Goal: Use online tool/utility: Use online tool/utility

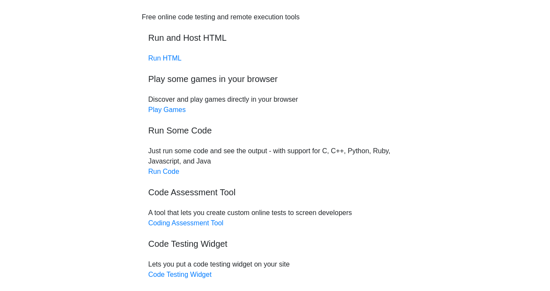
scroll to position [99, 0]
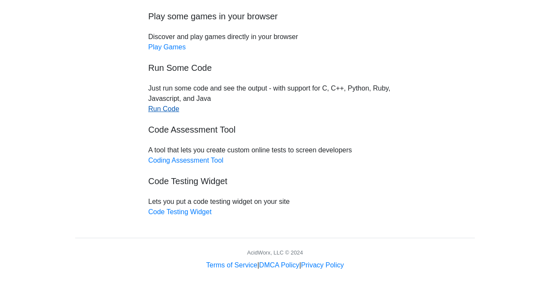
click at [170, 111] on link "Run Code" at bounding box center [163, 108] width 31 height 7
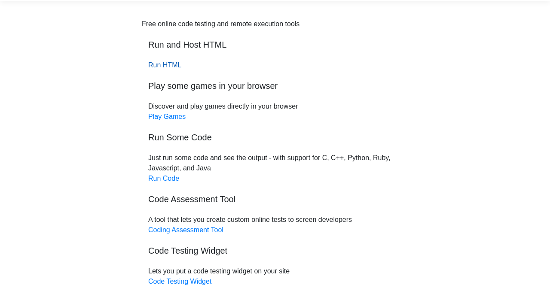
click at [165, 64] on link "Run HTML" at bounding box center [164, 64] width 33 height 7
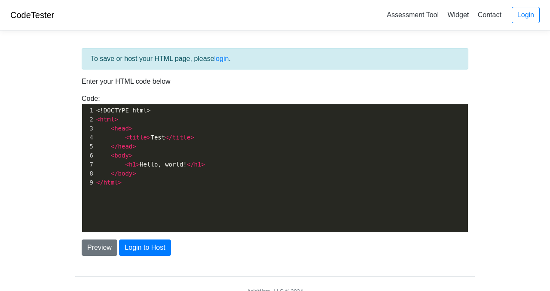
scroll to position [3, 0]
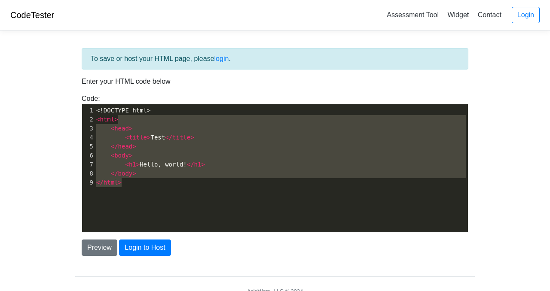
type textarea "<!DOCTYPE html> <html> <head> <title>Test</title> </head> <body> <h1>Hello, wor…"
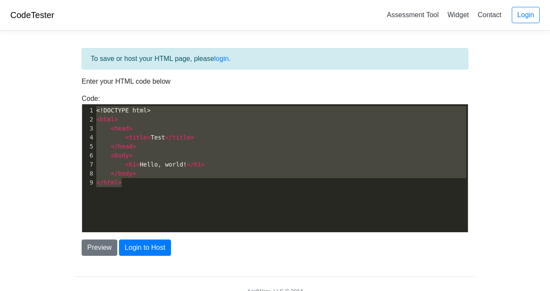
drag, startPoint x: 173, startPoint y: 183, endPoint x: 88, endPoint y: 106, distance: 114.1
click at [95, 106] on div "1 <!DOCTYPE html> 2 < html > 3 < head > 4 < title > Test </ title > 5 </ head >…" at bounding box center [281, 146] width 373 height 81
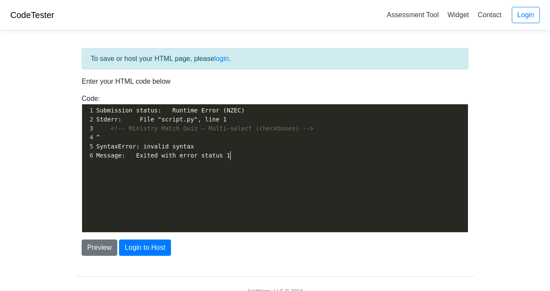
type textarea "Submission status: Runtime Error (NZEC) Stderr: File "script.py", line 1 <!-- M…"
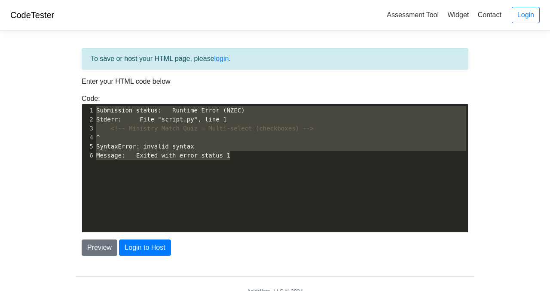
drag, startPoint x: 236, startPoint y: 151, endPoint x: 100, endPoint y: 92, distance: 149.2
click at [100, 92] on div "To save or host your HTML page, please login . Enter your HTML code below Code:…" at bounding box center [275, 152] width 400 height 208
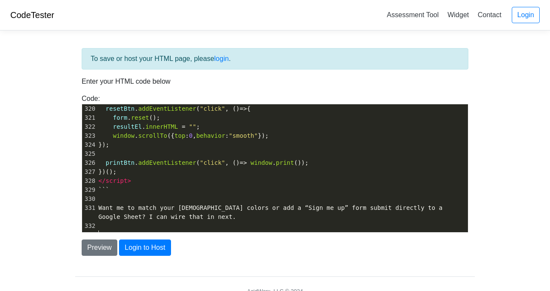
scroll to position [2899, 0]
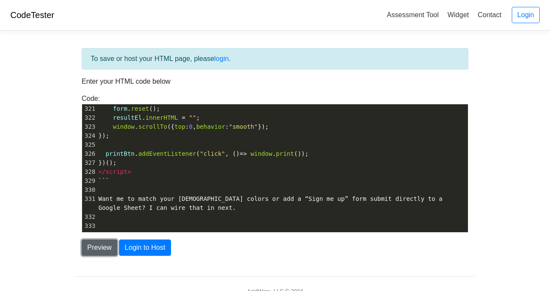
click at [110, 246] on button "Preview" at bounding box center [100, 248] width 36 height 16
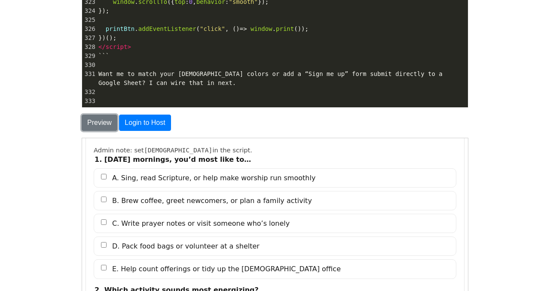
scroll to position [74, 0]
click at [105, 177] on input "A. Sing, read Scripture, or help make worship run smoothly" at bounding box center [104, 177] width 6 height 6
checkbox input "true"
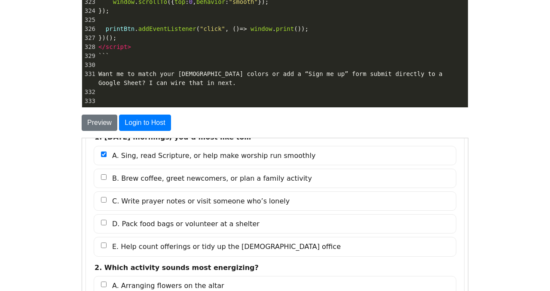
scroll to position [98, 0]
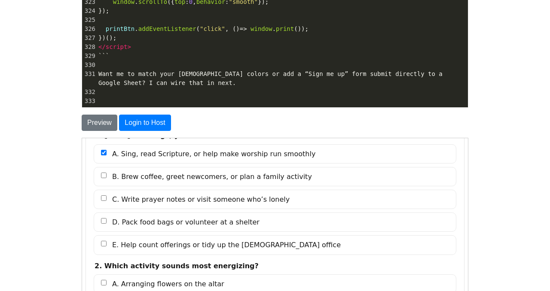
click at [106, 196] on label "C. Write prayer notes or visit someone who’s lonely" at bounding box center [274, 199] width 363 height 19
click at [106, 196] on input "C. Write prayer notes or visit someone who’s lonely" at bounding box center [104, 198] width 6 height 6
checkbox input "true"
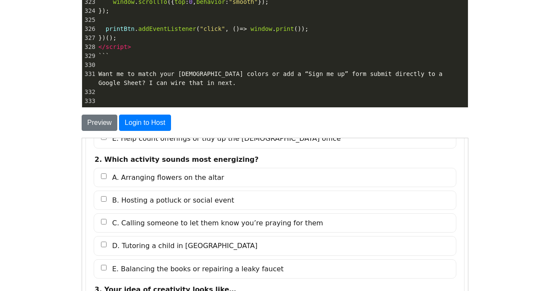
scroll to position [205, 0]
click at [103, 175] on input "A. Arranging flowers on the altar" at bounding box center [104, 176] width 6 height 6
checkbox input "true"
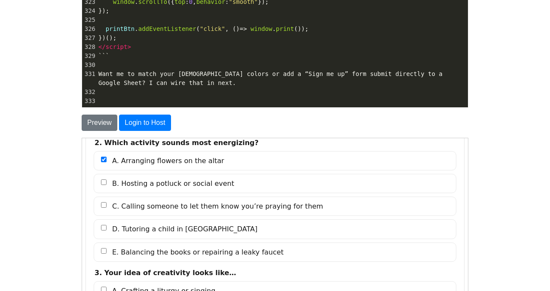
scroll to position [222, 0]
click at [101, 182] on input "B. Hosting a potluck or social event" at bounding box center [104, 182] width 6 height 6
checkbox input "true"
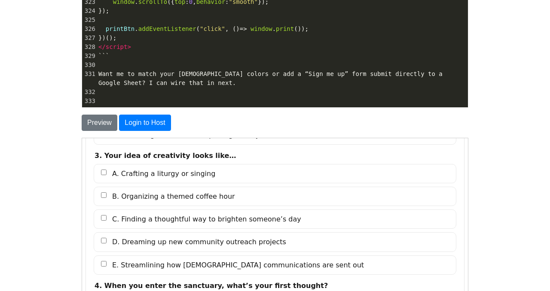
scroll to position [337, 0]
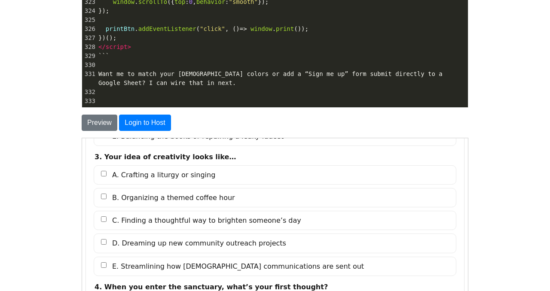
click at [106, 174] on label "A. Crafting a liturgy or singing" at bounding box center [274, 174] width 363 height 19
click at [106, 174] on input "A. Crafting a liturgy or singing" at bounding box center [104, 174] width 6 height 6
checkbox input "true"
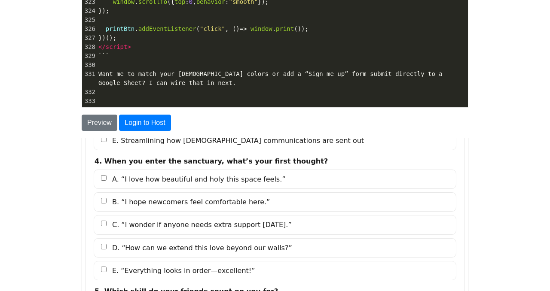
scroll to position [460, 0]
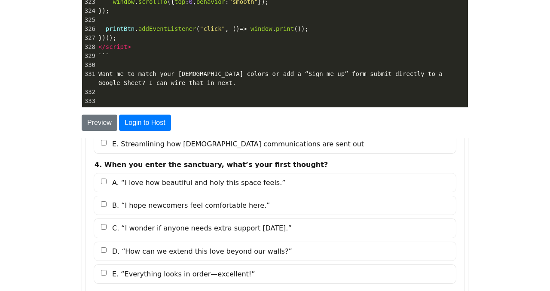
click at [103, 182] on input "A. “I love how beautiful and holy this space feels.”" at bounding box center [104, 181] width 6 height 6
checkbox input "true"
click at [105, 205] on input "B. “I hope newcomers feel comfortable here.”" at bounding box center [104, 204] width 6 height 6
checkbox input "true"
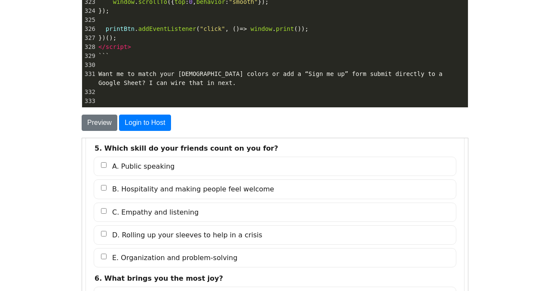
scroll to position [609, 0]
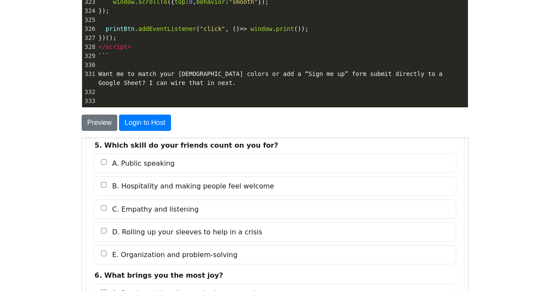
click at [104, 163] on input "A. Public speaking" at bounding box center [104, 162] width 6 height 6
checkbox input "true"
click at [106, 208] on input "C. Empathy and listening" at bounding box center [104, 208] width 6 height 6
checkbox input "true"
click at [101, 185] on input "B. Hospitality and making people feel welcome" at bounding box center [104, 185] width 6 height 6
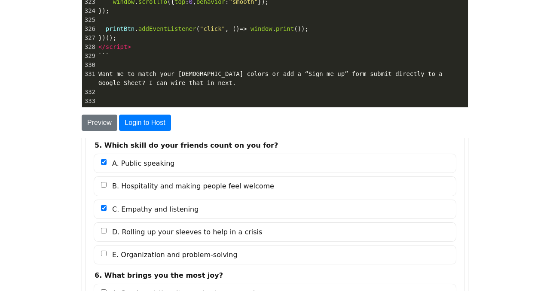
checkbox input "true"
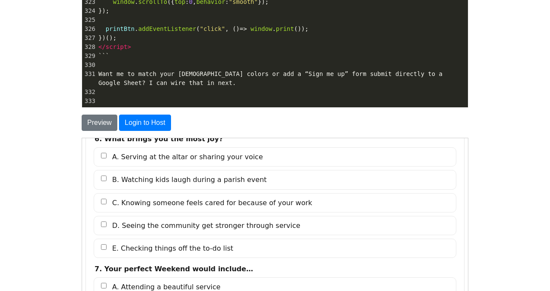
scroll to position [745, 0]
click at [101, 158] on input "A. Serving at the altar or sharing your voice" at bounding box center [104, 156] width 6 height 6
checkbox input "true"
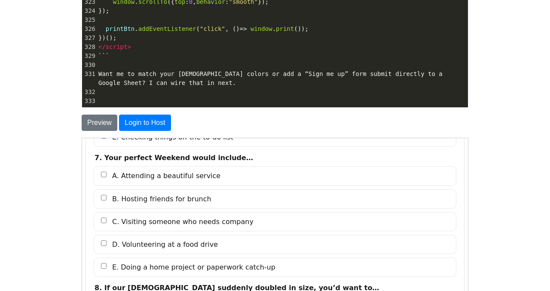
scroll to position [859, 0]
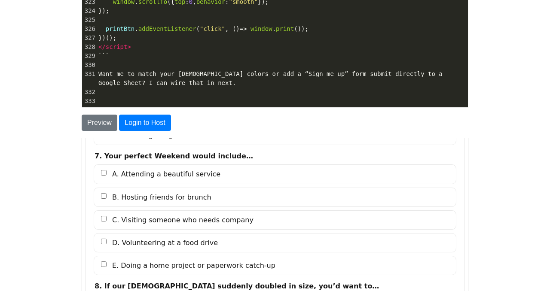
click at [102, 171] on input "A. Attending a beautiful service" at bounding box center [104, 173] width 6 height 6
checkbox input "true"
click at [104, 196] on input "B. Hosting friends for brunch" at bounding box center [104, 196] width 6 height 6
checkbox input "true"
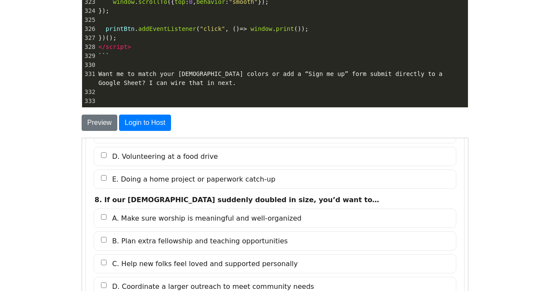
scroll to position [1001, 0]
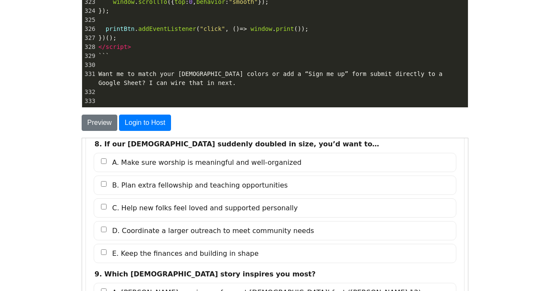
click at [101, 161] on input "A. Make sure worship is meaningful and well-organized" at bounding box center [104, 161] width 6 height 6
checkbox input "true"
click at [105, 203] on label "C. Help new folks feel loved and supported personally" at bounding box center [274, 207] width 363 height 19
click at [105, 204] on input "C. Help new folks feel loved and supported personally" at bounding box center [104, 207] width 6 height 6
checkbox input "true"
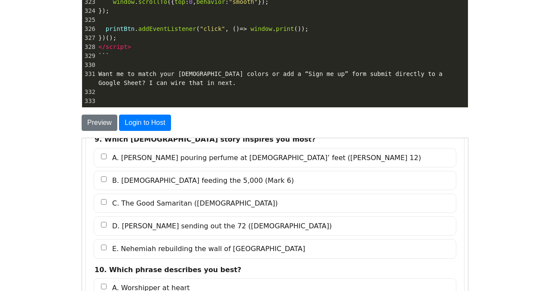
scroll to position [1136, 0]
click at [104, 180] on input "B. Jesus feeding the 5,000 (Mark 6)" at bounding box center [104, 180] width 6 height 6
checkbox input "true"
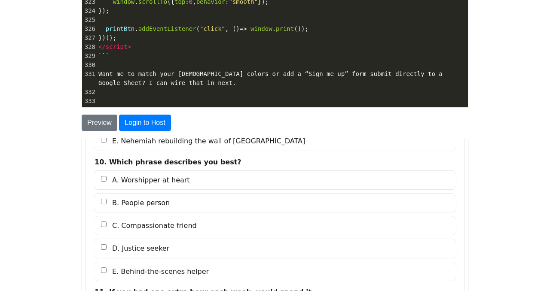
scroll to position [1249, 0]
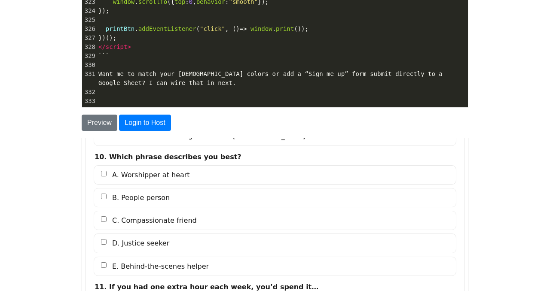
click at [101, 175] on input "A. Worshipper at heart" at bounding box center [104, 174] width 6 height 6
checkbox input "true"
click at [104, 194] on label "B. People person" at bounding box center [274, 197] width 363 height 19
click at [104, 194] on input "B. People person" at bounding box center [104, 196] width 6 height 6
checkbox input "true"
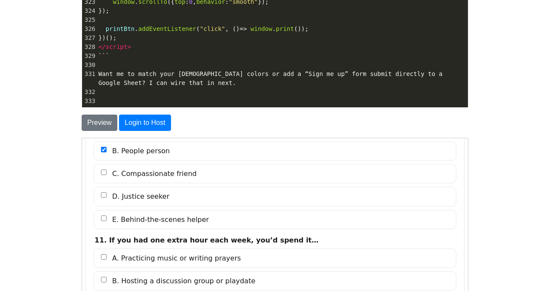
scroll to position [1303, 0]
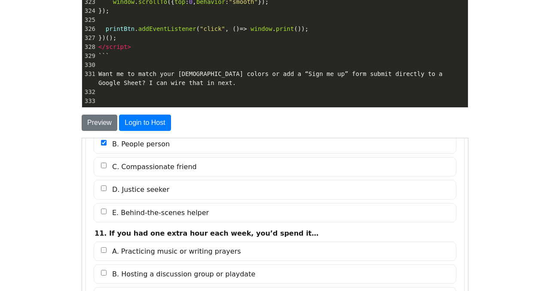
click at [104, 188] on input "D. Justice seeker" at bounding box center [104, 188] width 6 height 6
checkbox input "true"
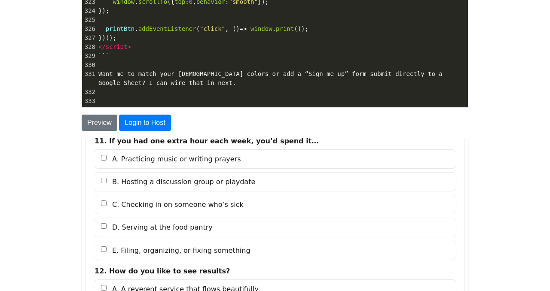
scroll to position [1396, 0]
click at [104, 160] on input "A. Practicing music or writing prayers" at bounding box center [104, 157] width 6 height 6
checkbox input "true"
click at [103, 182] on input "B. Hosting a discussion group or playdate" at bounding box center [104, 180] width 6 height 6
checkbox input "true"
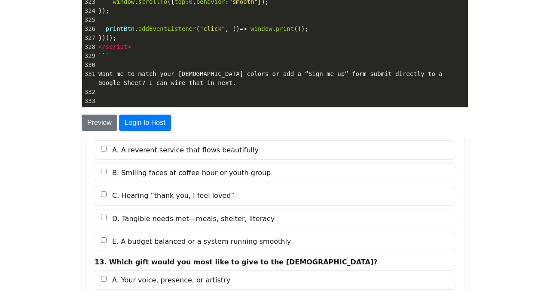
scroll to position [1528, 0]
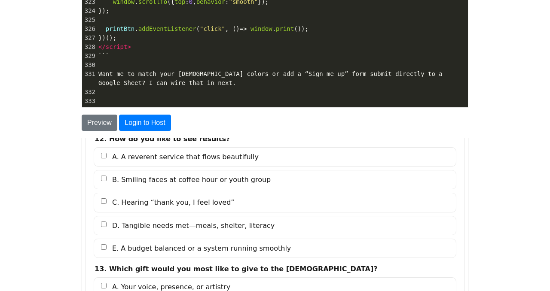
click at [103, 157] on input "A. A reverent service that flows beautifully" at bounding box center [104, 156] width 6 height 6
checkbox input "true"
click at [102, 224] on input "D. Tangible needs met—meals, shelter, literacy" at bounding box center [104, 224] width 6 height 6
checkbox input "true"
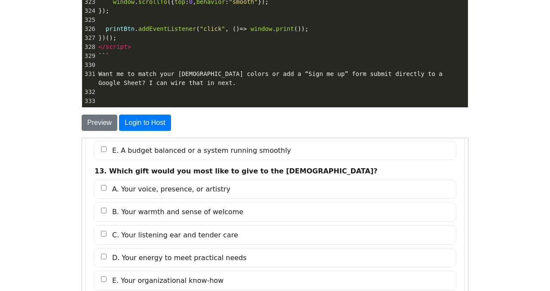
scroll to position [1626, 0]
click at [103, 188] on input "A. Your voice, presence, or artistry" at bounding box center [104, 187] width 6 height 6
checkbox input "true"
click at [103, 209] on input "B. Your warmth and sense of welcome" at bounding box center [104, 210] width 6 height 6
checkbox input "true"
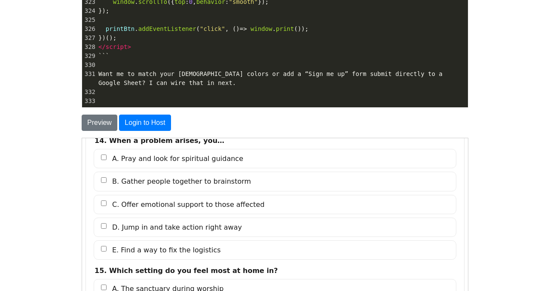
scroll to position [1781, 0]
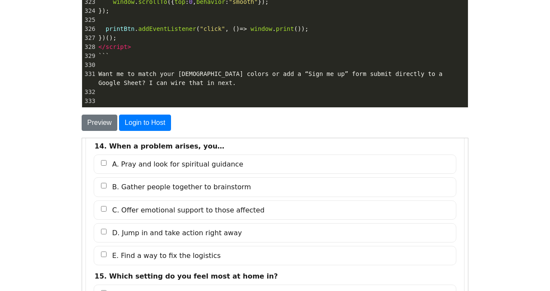
click at [104, 163] on input "A. Pray and look for spiritual guidance" at bounding box center [104, 163] width 6 height 6
checkbox input "true"
click at [103, 187] on input "B. Gather people together to brainstorm" at bounding box center [104, 186] width 6 height 6
checkbox input "true"
click at [106, 232] on input "D. Jump in and take action right away" at bounding box center [104, 232] width 6 height 6
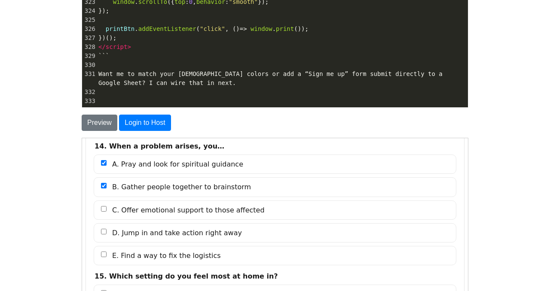
checkbox input "true"
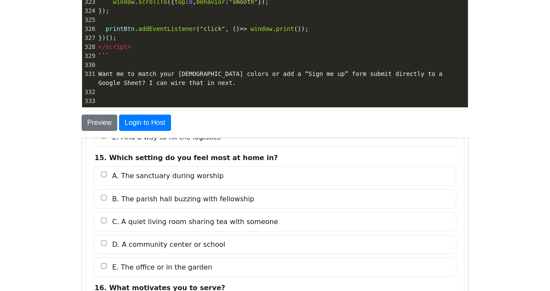
scroll to position [1899, 0]
click at [102, 174] on input "A. The sanctuary during worship" at bounding box center [104, 175] width 6 height 6
checkbox input "true"
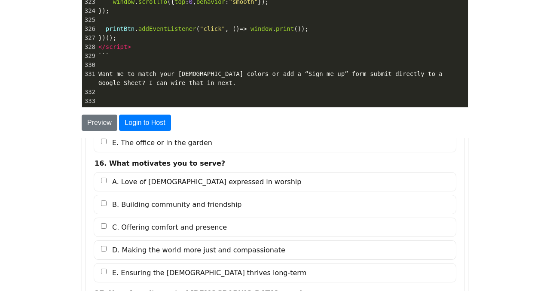
scroll to position [2025, 0]
click at [107, 181] on label "A. Love of God expressed in worship" at bounding box center [274, 180] width 363 height 19
click at [106, 181] on input "A. Love of God expressed in worship" at bounding box center [104, 180] width 6 height 6
checkbox input "true"
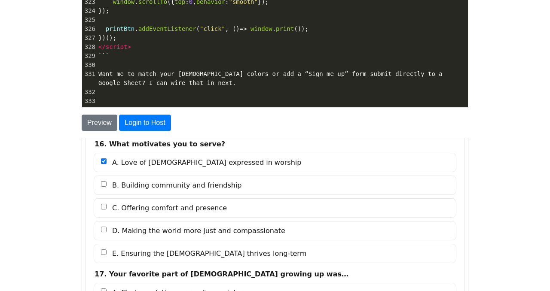
scroll to position [2054, 0]
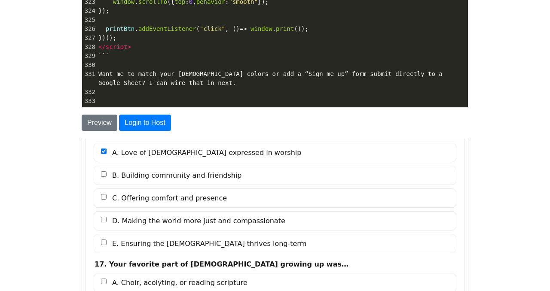
click at [104, 221] on input "D. Making the world more just and compassionate" at bounding box center [104, 220] width 6 height 6
checkbox input "true"
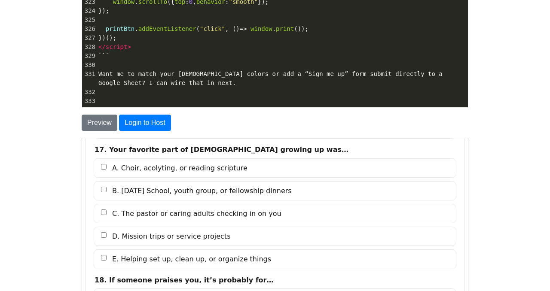
scroll to position [2167, 0]
click at [102, 167] on input "A. Choir, acolyting, or reading scripture" at bounding box center [104, 168] width 6 height 6
checkbox input "true"
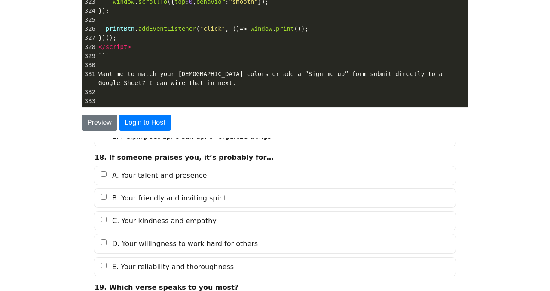
scroll to position [2292, 0]
click at [104, 174] on input "A. Your talent and presence" at bounding box center [104, 174] width 6 height 6
checkbox input "true"
click at [102, 197] on input "B. Your friendly and inviting spirit" at bounding box center [104, 196] width 6 height 6
checkbox input "true"
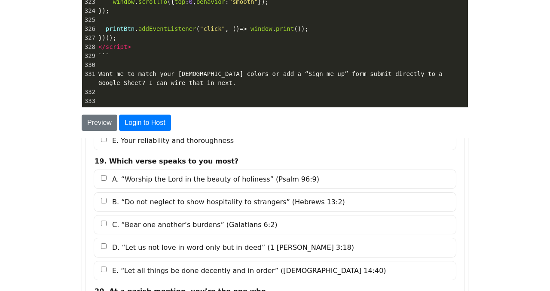
scroll to position [2419, 0]
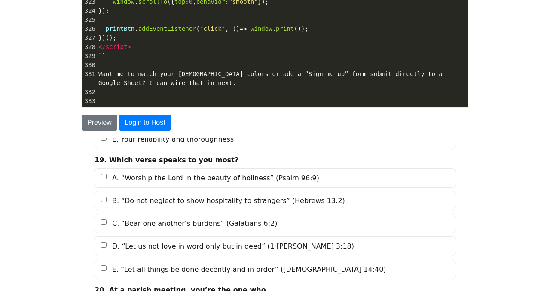
click at [103, 179] on input "A. “Worship the Lord in the beauty of holiness” (Psalm 96:9)" at bounding box center [104, 177] width 6 height 6
checkbox input "true"
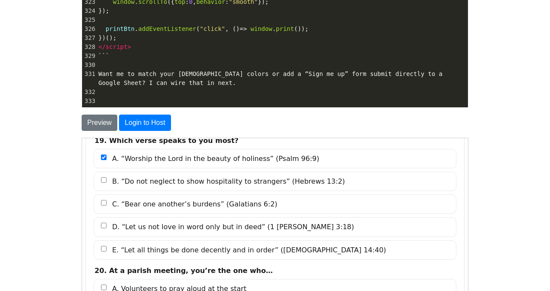
scroll to position [2448, 0]
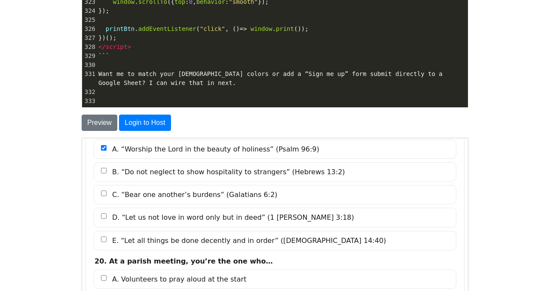
click at [105, 217] on input "D. “Let us not love in word only but in deed” (1 John 3:18)" at bounding box center [104, 216] width 6 height 6
checkbox input "true"
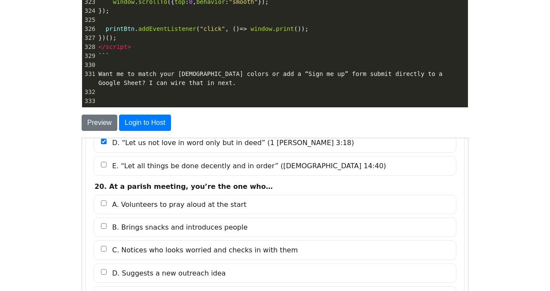
scroll to position [2564, 0]
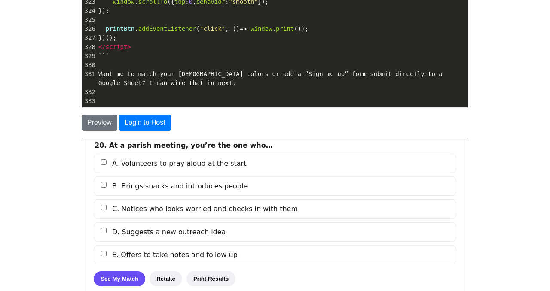
click at [101, 163] on input "A. Volunteers to pray aloud at the start" at bounding box center [104, 162] width 6 height 6
checkbox input "true"
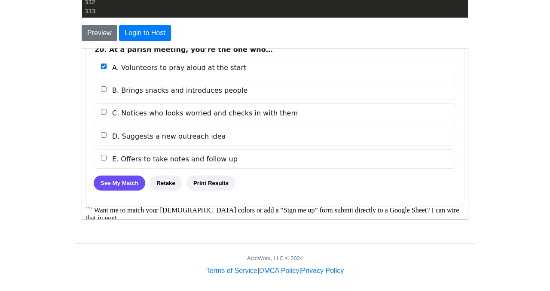
scroll to position [220, 0]
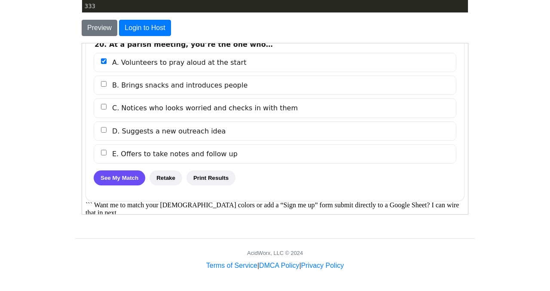
click at [129, 180] on button "See My Match" at bounding box center [119, 177] width 52 height 15
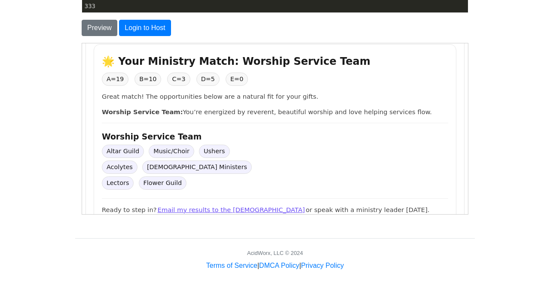
click at [129, 156] on span "Altar Guild" at bounding box center [122, 150] width 42 height 13
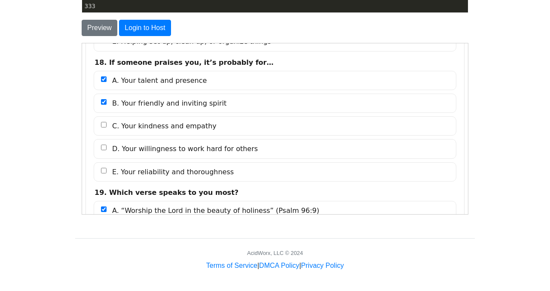
scroll to position [2261, 0]
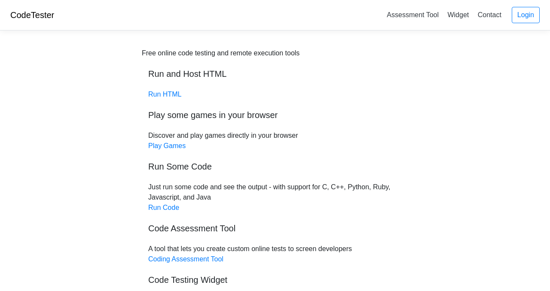
scroll to position [29, 0]
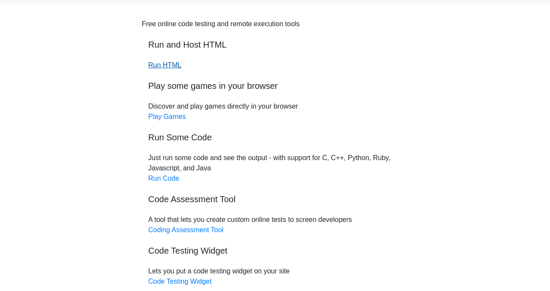
click at [164, 64] on link "Run HTML" at bounding box center [164, 64] width 33 height 7
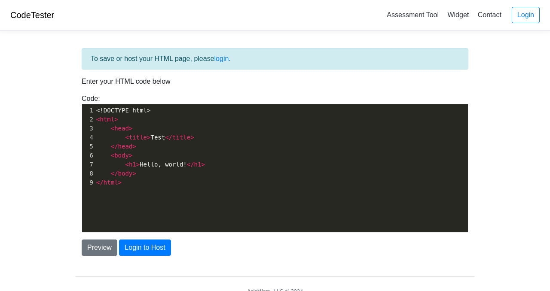
scroll to position [3, 0]
type textarea "<!DOCTYPE html> <html> <head> <title>Test</title> </head> <body> <h1>Hello, wor…"
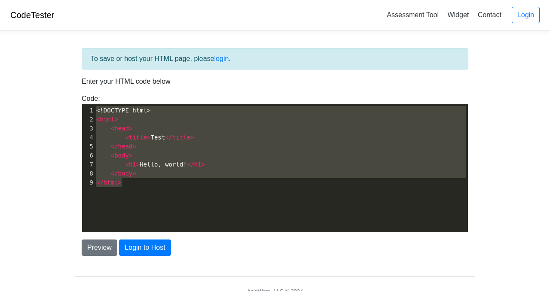
drag, startPoint x: 173, startPoint y: 194, endPoint x: 89, endPoint y: 107, distance: 121.6
click at [89, 107] on div "x 1 <!DOCTYPE html> 2 < html > 3 < head > 4 < title > Test </ title > 5 </ head…" at bounding box center [281, 174] width 399 height 141
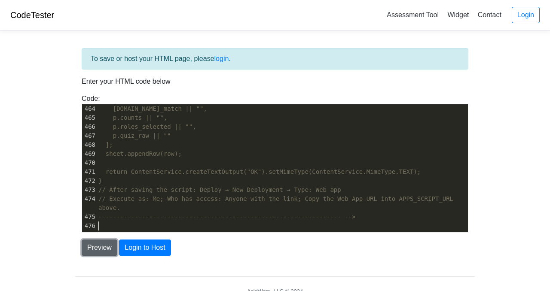
click at [112, 246] on button "Preview" at bounding box center [100, 248] width 36 height 16
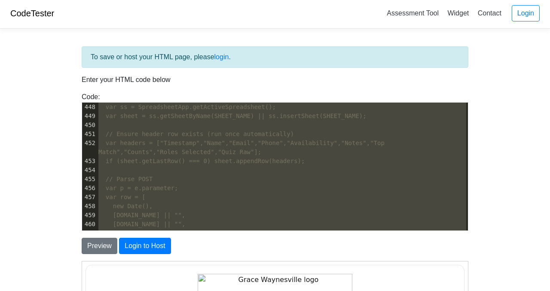
scroll to position [0, 0]
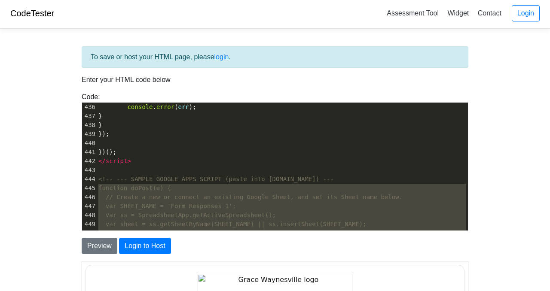
type textarea "<!-- --- SAMPLE GOOGLE APPS SCRIPT (paste into script.google.com) --- function …"
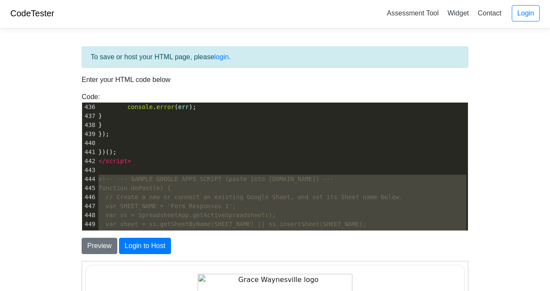
drag, startPoint x: 135, startPoint y: 208, endPoint x: 89, endPoint y: 176, distance: 56.8
click at [97, 176] on div "431 if ( ! resp . ok ) throw new Error ( "Network response was not ok" ); 432 s…" at bounding box center [282, 274] width 371 height 433
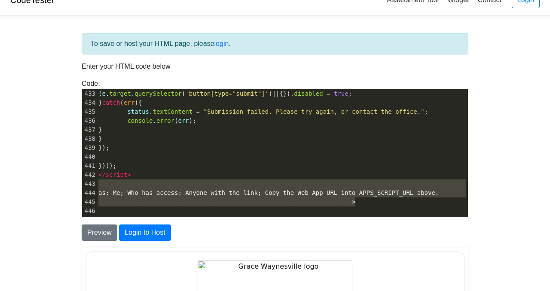
type textarea "as: Me; Who has access: Anyone with the link; Copy the Web App URL into APPS_SC…"
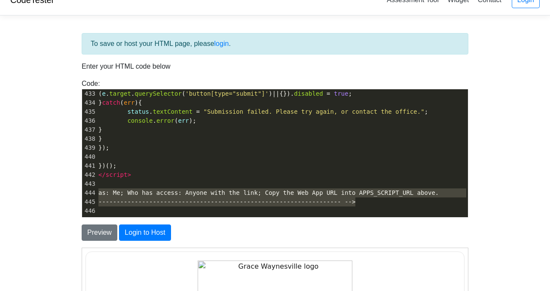
drag, startPoint x: 380, startPoint y: 204, endPoint x: 60, endPoint y: 191, distance: 320.9
click at [62, 191] on body "CodeTester Assessment Tool Widget Contact Login To save or host your HTML page,…" at bounding box center [275, 230] width 550 height 491
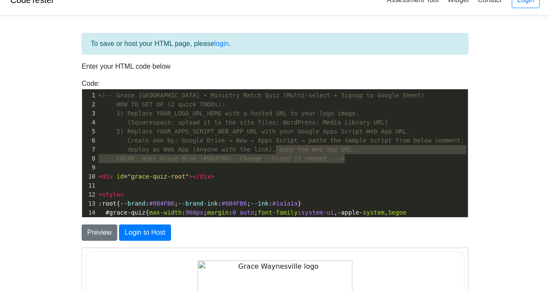
type textarea "-->"
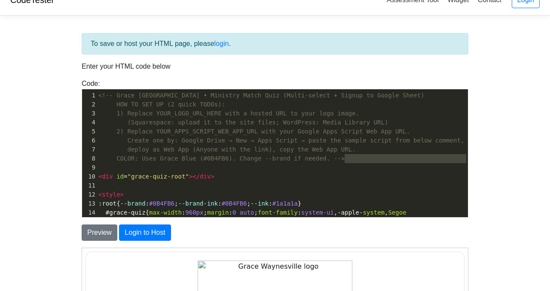
drag, startPoint x: 361, startPoint y: 159, endPoint x: 373, endPoint y: 168, distance: 14.9
click at [373, 168] on div "1 <!-- Grace Waynesville • Ministry Match Quiz (Multi-select + Signup to Google…" at bounding box center [282, 208] width 371 height 235
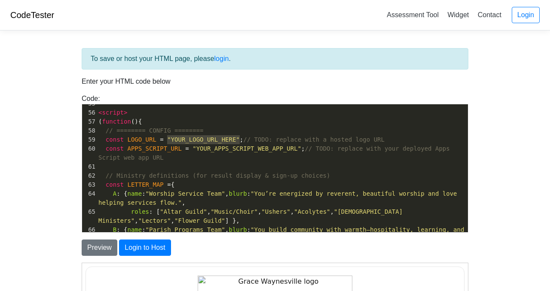
drag, startPoint x: 167, startPoint y: 140, endPoint x: 239, endPoint y: 142, distance: 72.2
click at [239, 142] on span "const LOGO_URL = "YOUR_LOGO_URL_HERE" ; // TODO: replace with a hosted logo URL" at bounding box center [241, 139] width 286 height 7
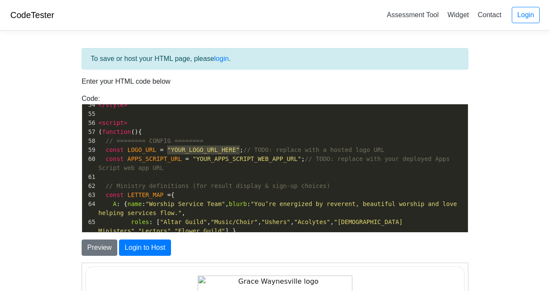
type textarea "​"YOUR_LOGO_URL_HERE""
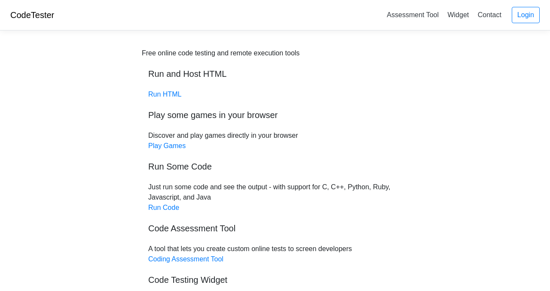
scroll to position [29, 0]
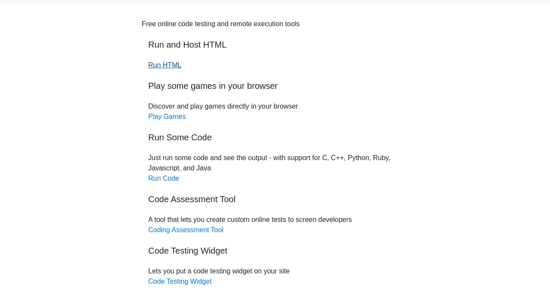
click at [171, 64] on link "Run HTML" at bounding box center [164, 64] width 33 height 7
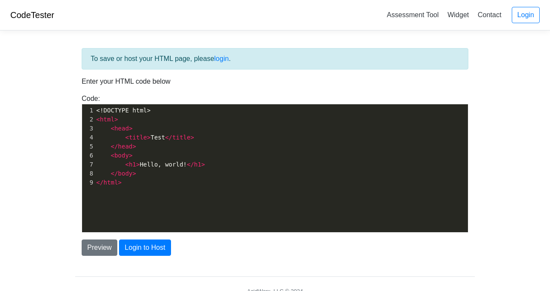
scroll to position [3, 0]
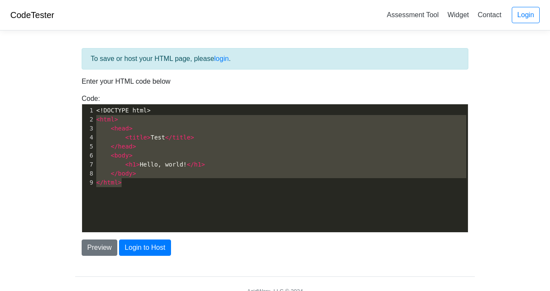
type textarea "<!DOCTYPE html> <html> <head> <title>Test</title> </head> <body> <h1>Hello, wor…"
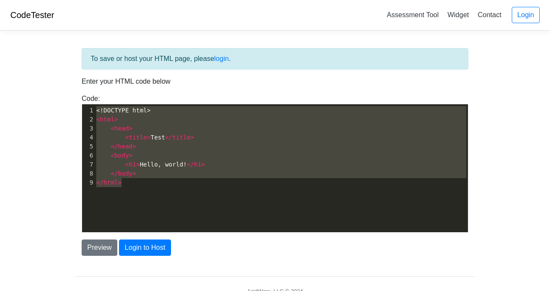
drag, startPoint x: 166, startPoint y: 200, endPoint x: 81, endPoint y: 94, distance: 136.1
click at [82, 94] on div "Code: <!DOCTYPE html> <html> <head> <title>Test</title> </head> <body> <h1>Hell…" at bounding box center [275, 163] width 400 height 139
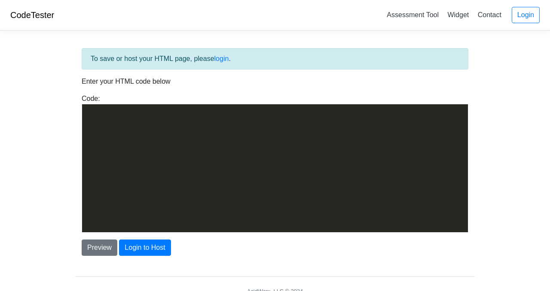
scroll to position [2827, 0]
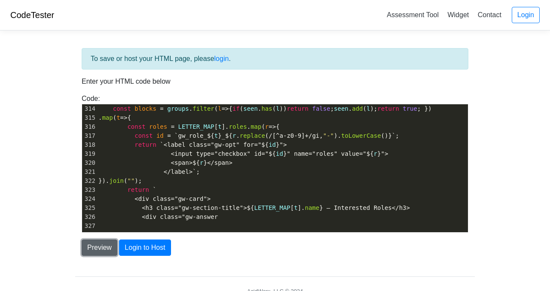
click at [108, 249] on button "Preview" at bounding box center [100, 248] width 36 height 16
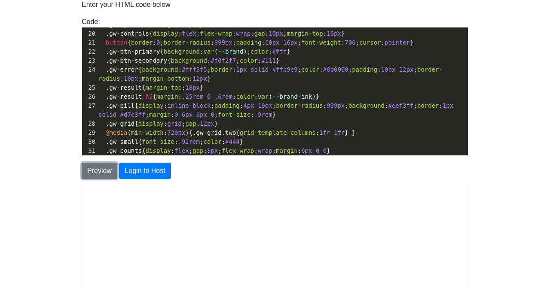
scroll to position [0, 0]
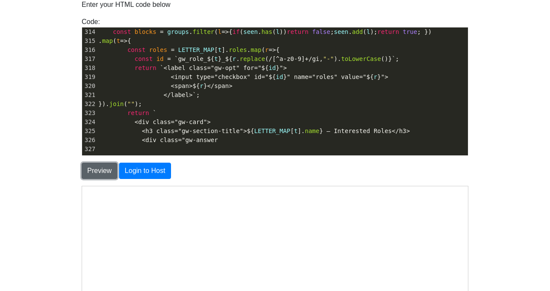
click at [105, 168] on button "Preview" at bounding box center [100, 171] width 36 height 16
